Goal: Information Seeking & Learning: Understand process/instructions

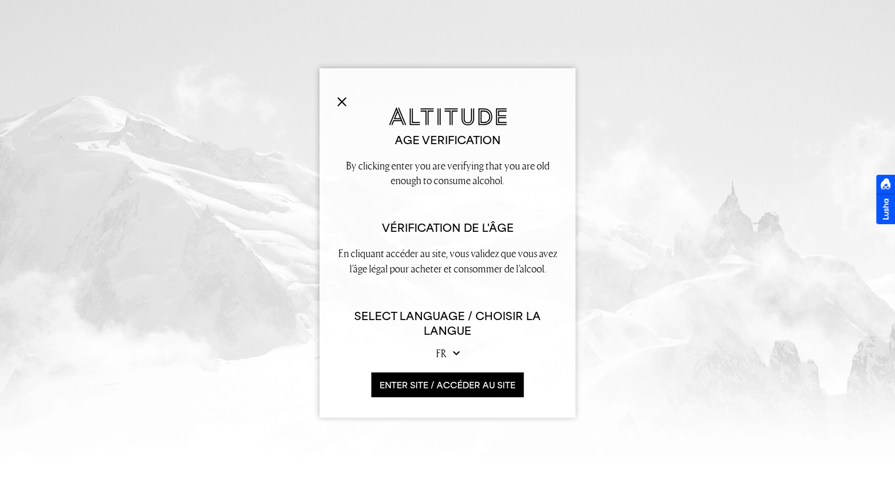
click at [430, 380] on button "ENTER SITE / accéder au site" at bounding box center [447, 385] width 152 height 25
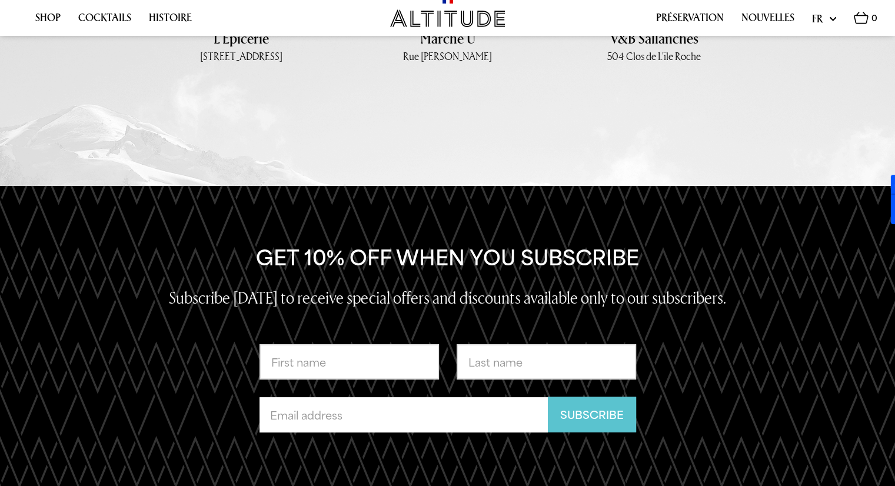
scroll to position [2730, 0]
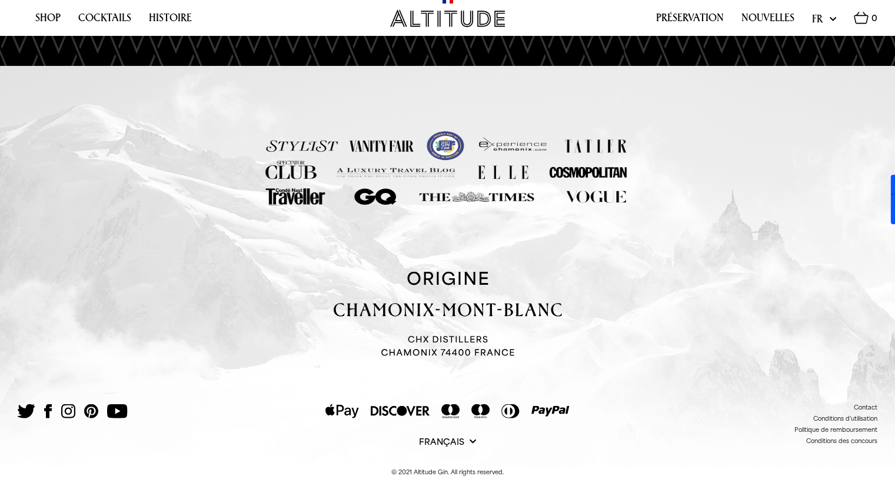
click at [851, 415] on link "Conditions d'utilisation" at bounding box center [845, 418] width 64 height 7
click at [859, 415] on link "Conditions d'utilisation" at bounding box center [845, 418] width 64 height 7
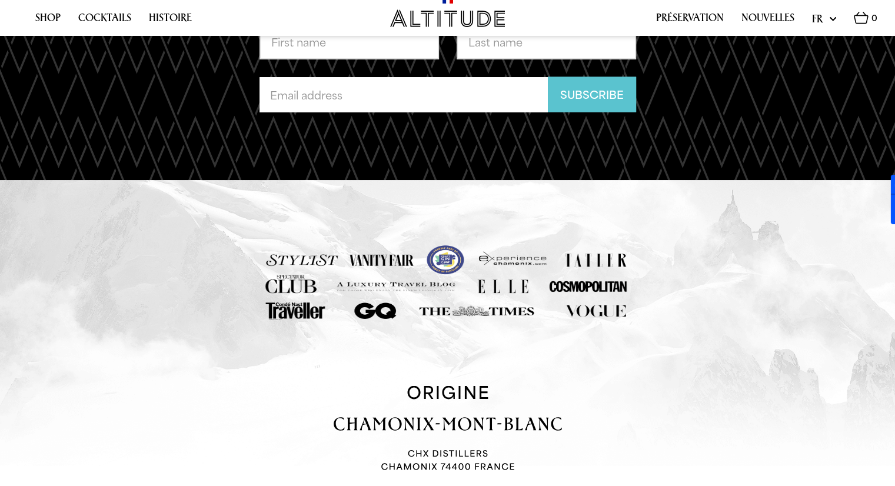
scroll to position [2553, 0]
